Goal: Task Accomplishment & Management: Use online tool/utility

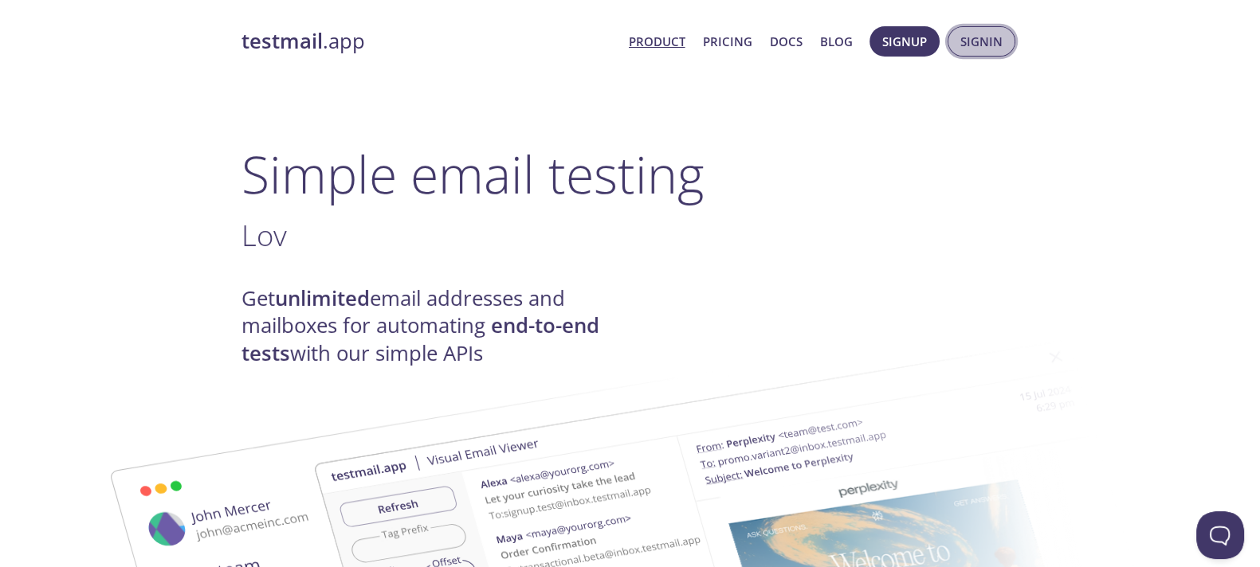
click at [975, 42] on span "Signin" at bounding box center [981, 41] width 42 height 21
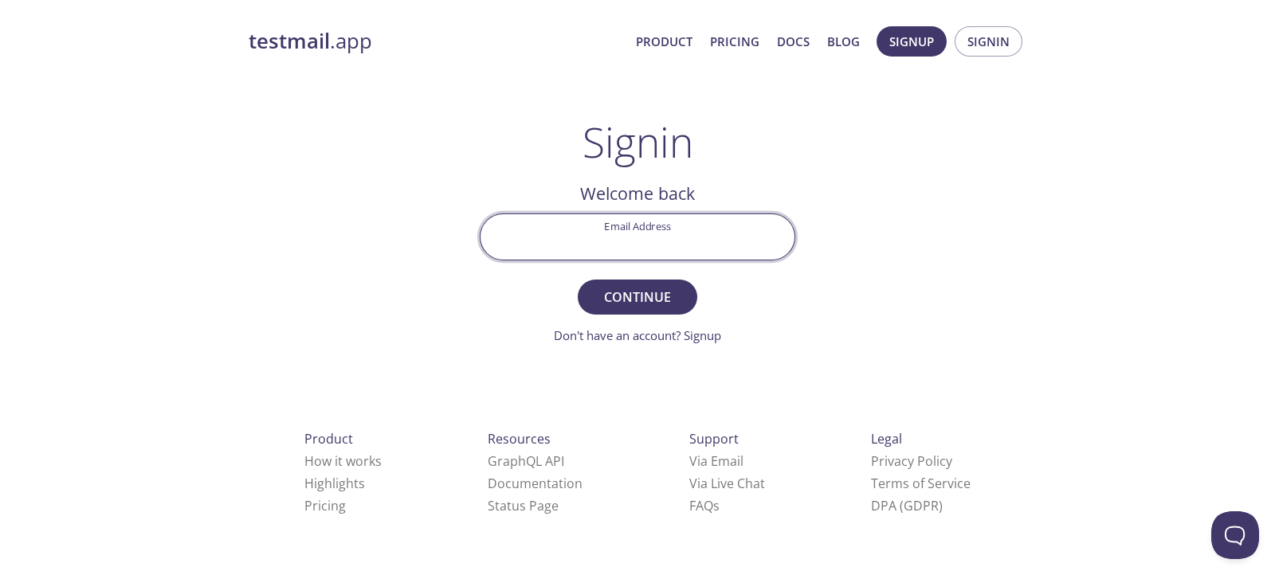
click at [723, 233] on input "Email Address" at bounding box center [638, 236] width 314 height 45
type input "[EMAIL_ADDRESS][DOMAIN_NAME]"
click at [685, 289] on button "Continue" at bounding box center [638, 297] width 120 height 35
click at [591, 226] on input "Signin Security Code" at bounding box center [638, 236] width 314 height 45
paste input "DCFTFT4"
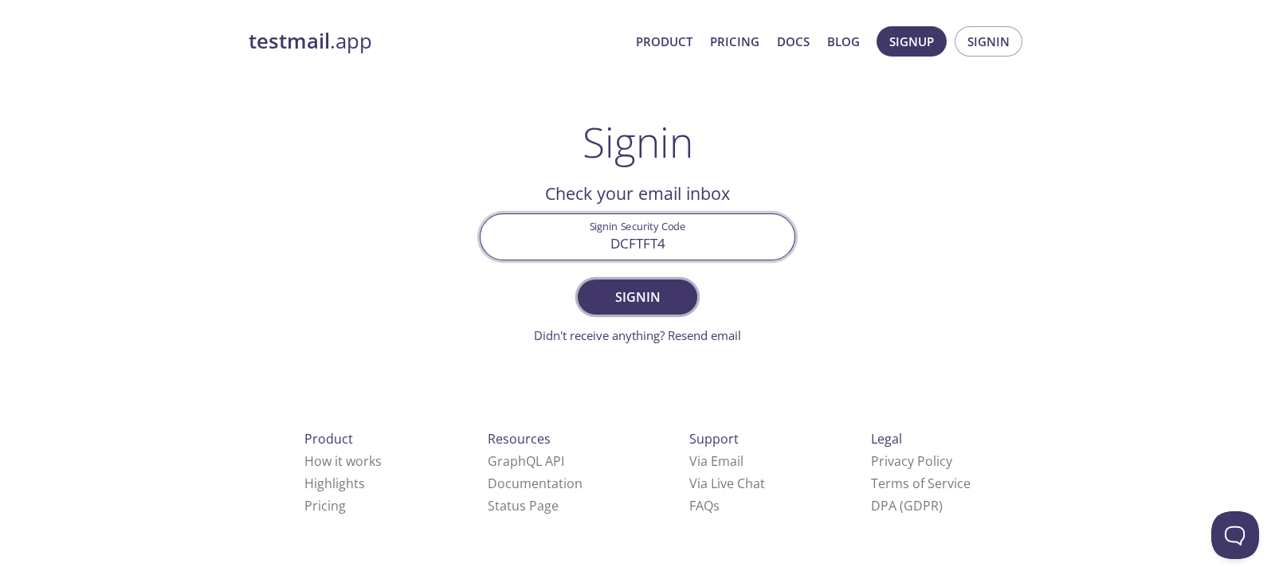
type input "DCFTFT4"
click at [594, 296] on button "Signin" at bounding box center [638, 297] width 120 height 35
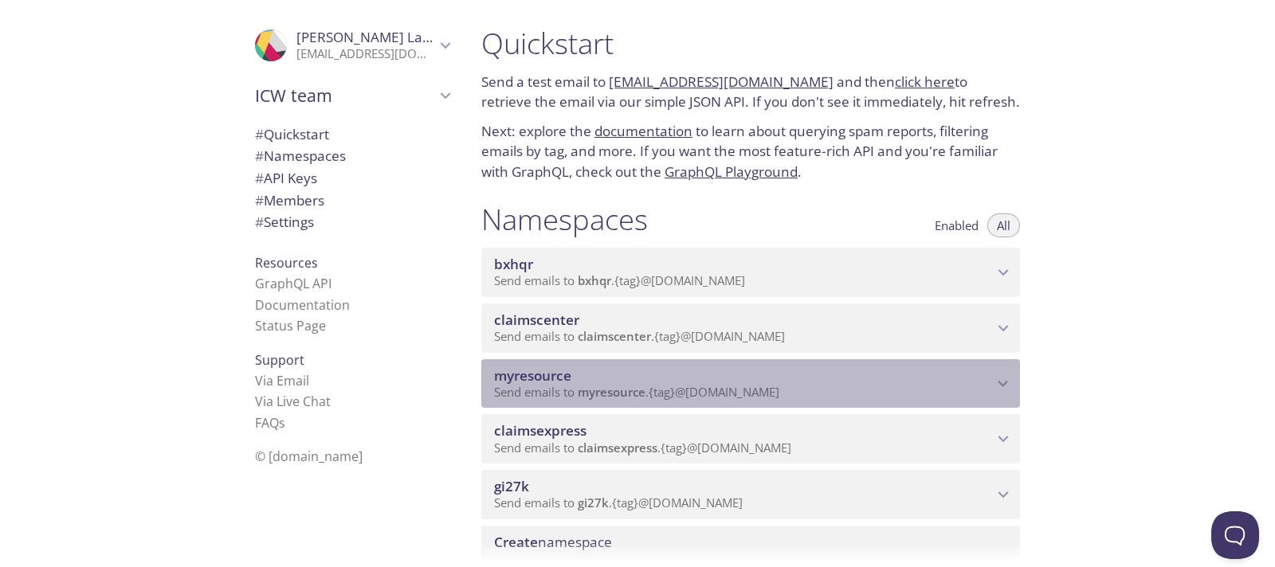
click at [631, 393] on span "myresource" at bounding box center [612, 392] width 68 height 16
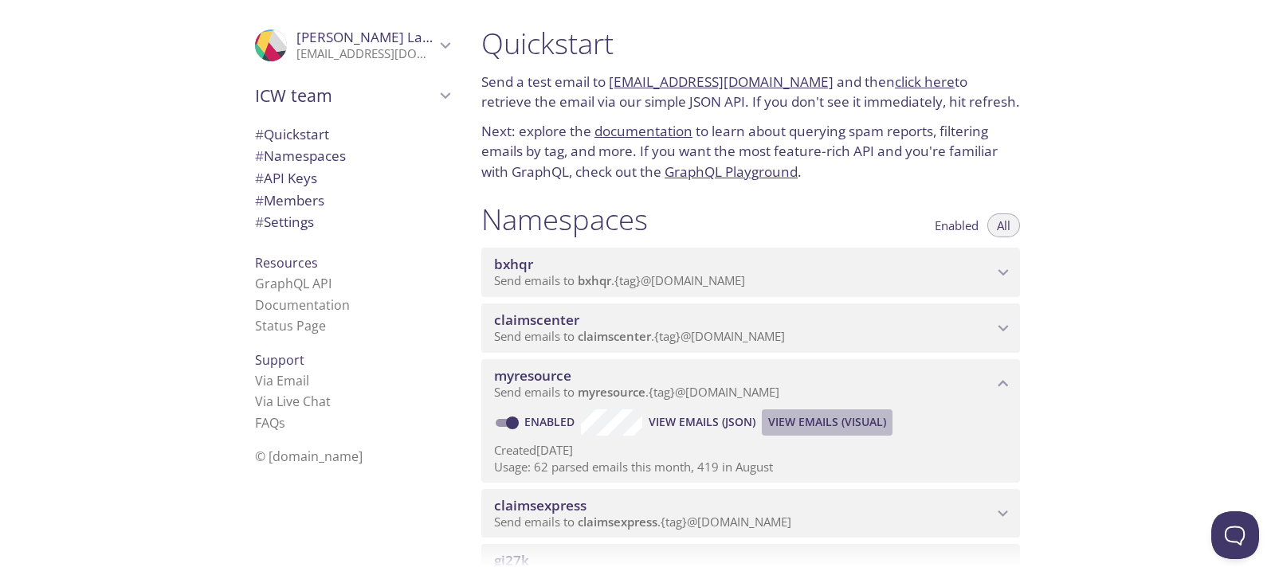
click at [858, 424] on span "View Emails (Visual)" at bounding box center [827, 422] width 118 height 19
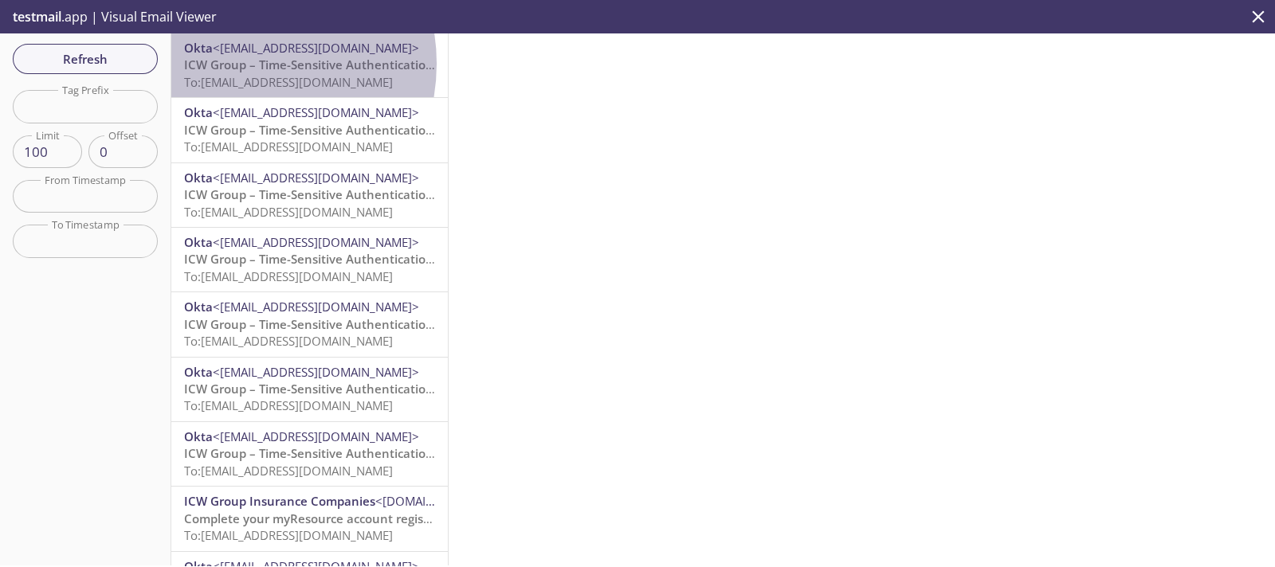
click at [237, 64] on span "ICW Group – Time-Sensitive Authentication Code" at bounding box center [325, 65] width 282 height 16
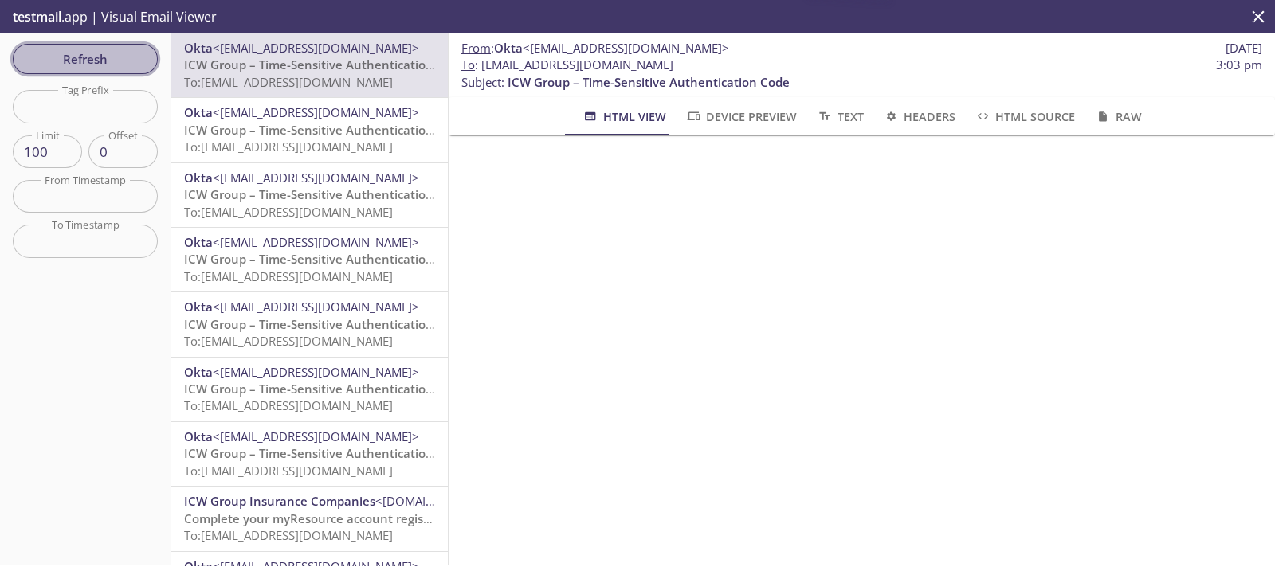
click at [120, 51] on span "Refresh" at bounding box center [86, 59] width 120 height 21
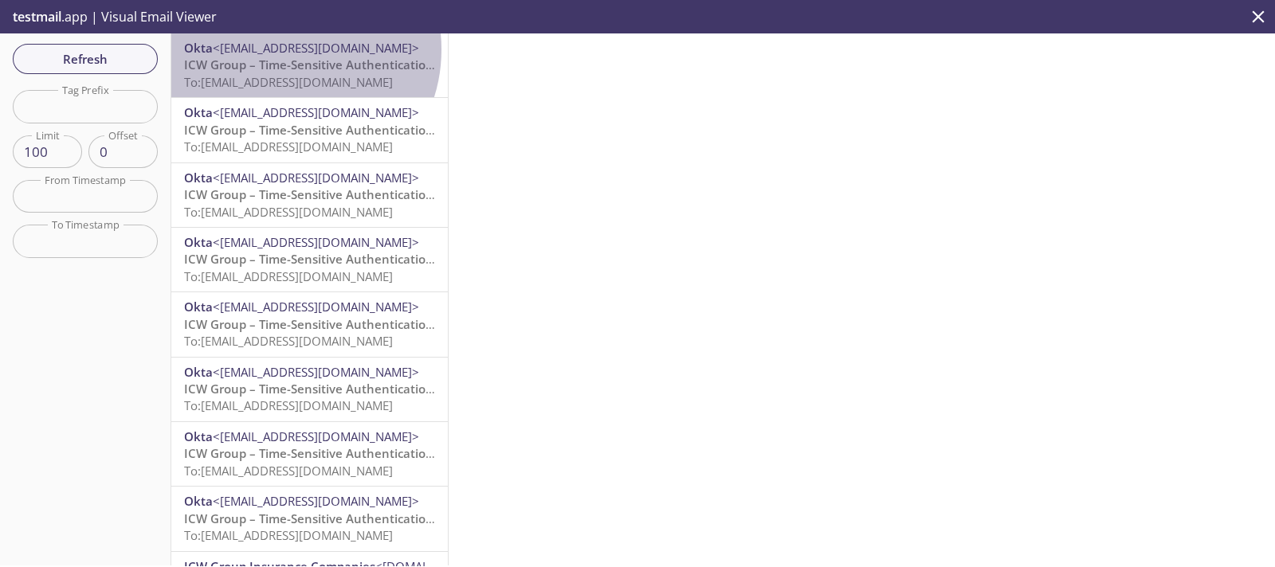
click at [283, 49] on span "<[EMAIL_ADDRESS][DOMAIN_NAME]>" at bounding box center [316, 48] width 206 height 16
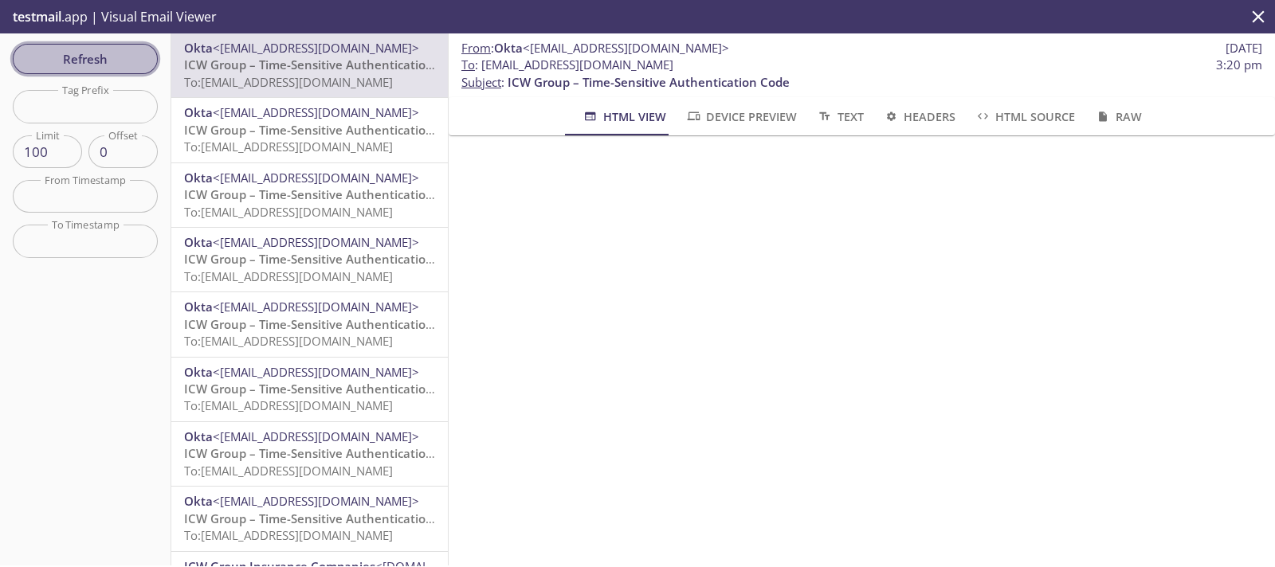
click at [95, 53] on span "Refresh" at bounding box center [86, 59] width 120 height 21
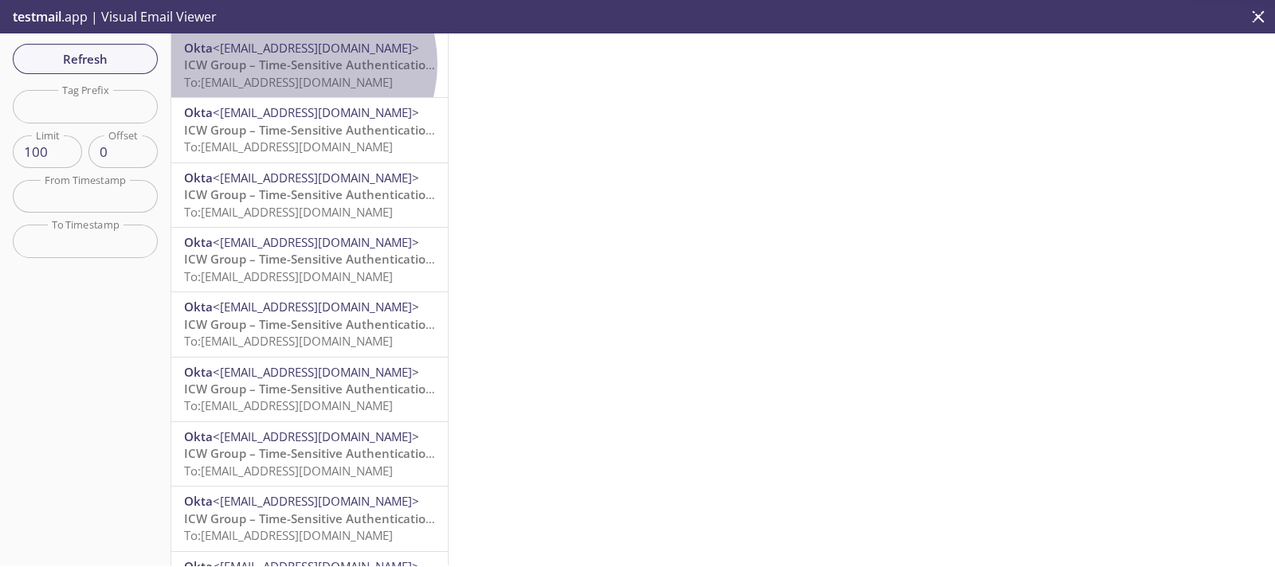
click at [300, 64] on span "ICW Group – Time-Sensitive Authentication Code" at bounding box center [325, 65] width 282 height 16
